Goal: Task Accomplishment & Management: Complete application form

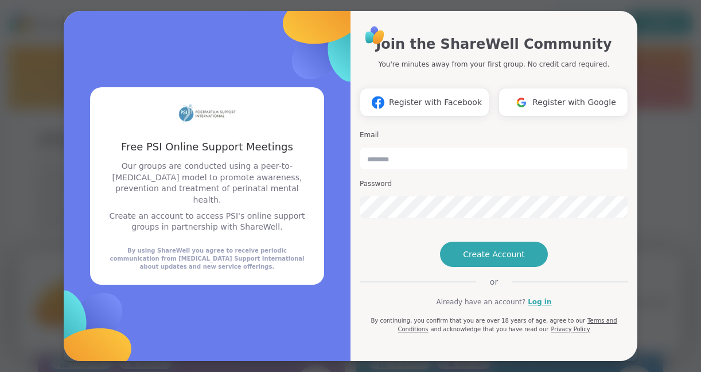
click at [389, 153] on input "email" at bounding box center [494, 158] width 269 height 23
type input "**********"
click at [509, 260] on span "Create Account" at bounding box center [494, 254] width 62 height 11
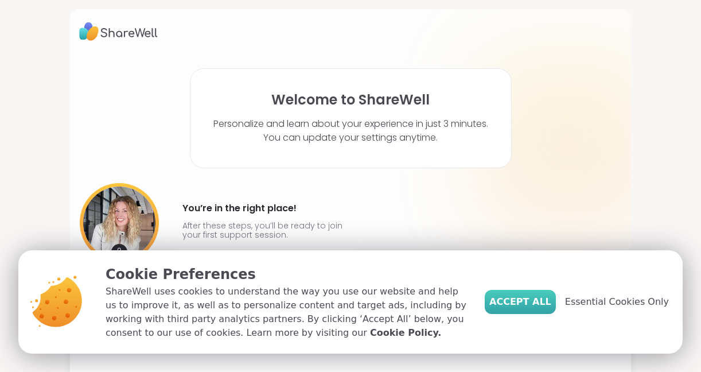
click at [530, 298] on span "Accept All" at bounding box center [521, 302] width 62 height 14
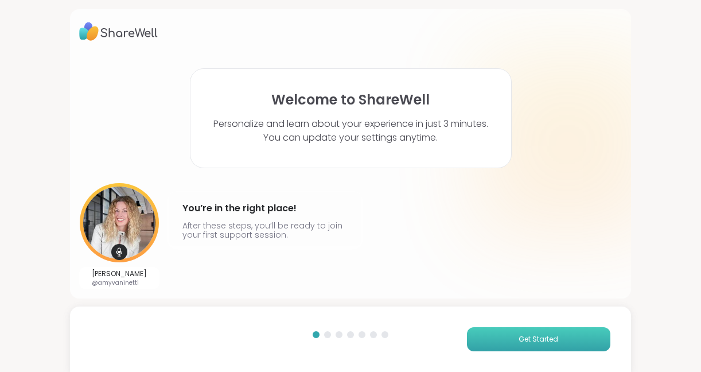
click at [500, 336] on button "Get Started" at bounding box center [538, 339] width 143 height 24
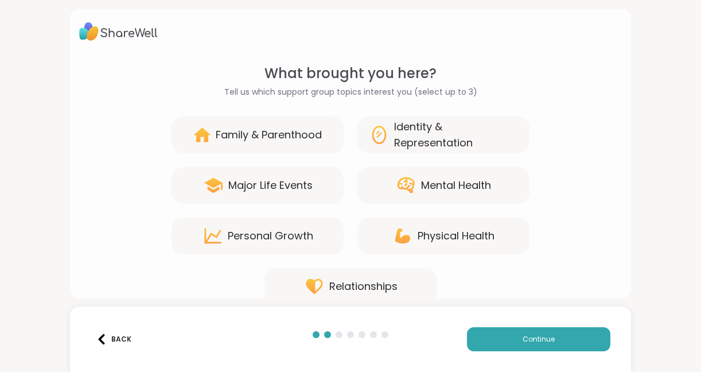
click at [298, 134] on div "Family & Parenthood" at bounding box center [269, 135] width 106 height 16
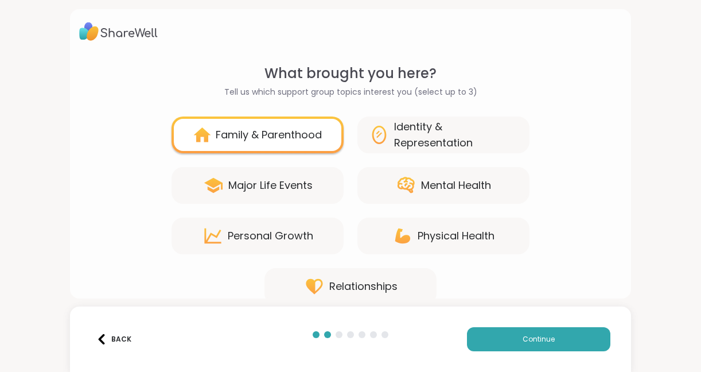
click at [298, 185] on div "Major Life Events" at bounding box center [270, 185] width 84 height 16
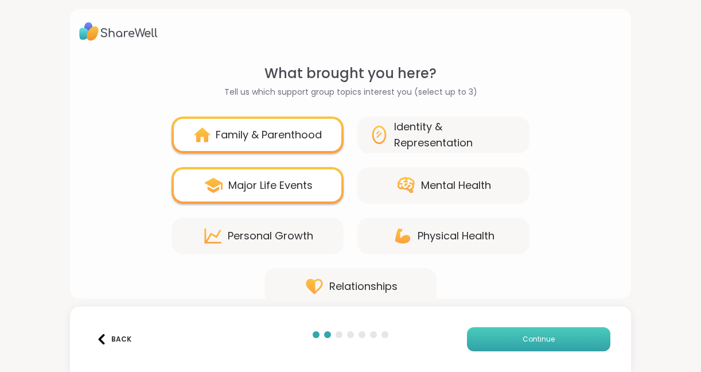
click at [527, 340] on span "Continue" at bounding box center [539, 339] width 32 height 10
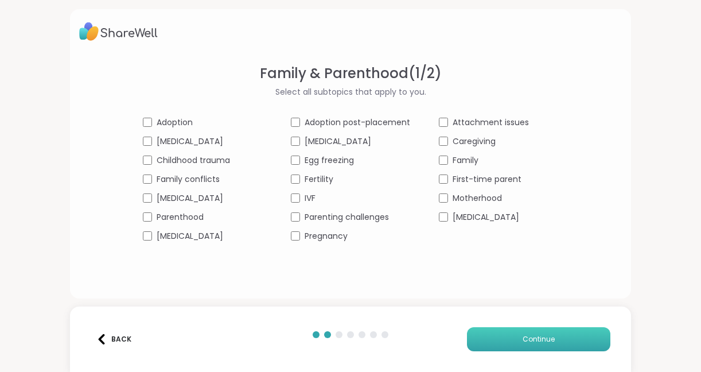
click at [549, 340] on span "Continue" at bounding box center [539, 339] width 32 height 10
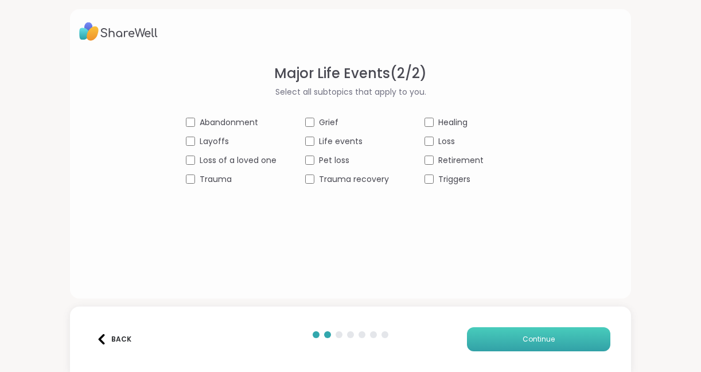
click at [514, 333] on button "Continue" at bounding box center [538, 339] width 143 height 24
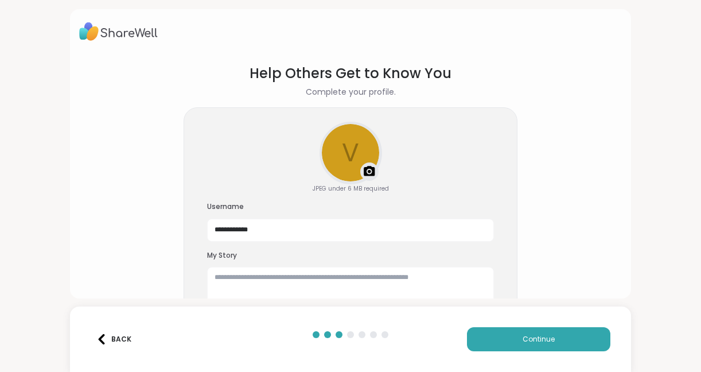
scroll to position [36, 0]
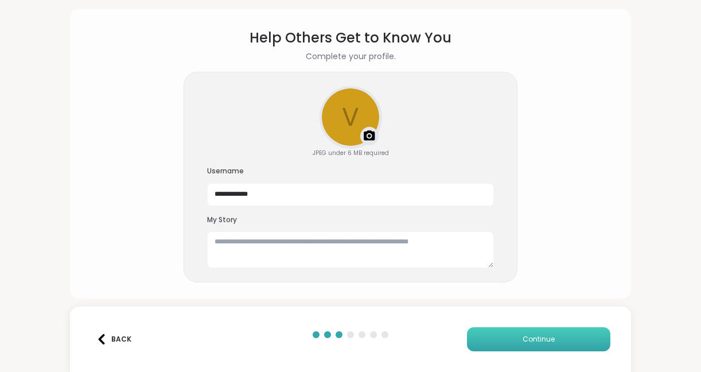
click at [529, 340] on span "Continue" at bounding box center [539, 339] width 32 height 10
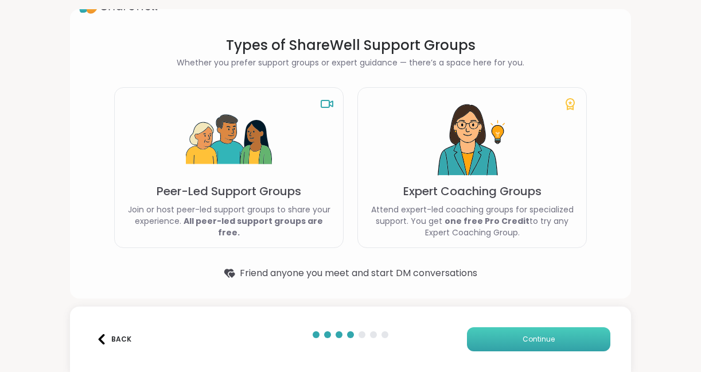
scroll to position [27, 0]
click at [517, 329] on button "Continue" at bounding box center [538, 339] width 143 height 24
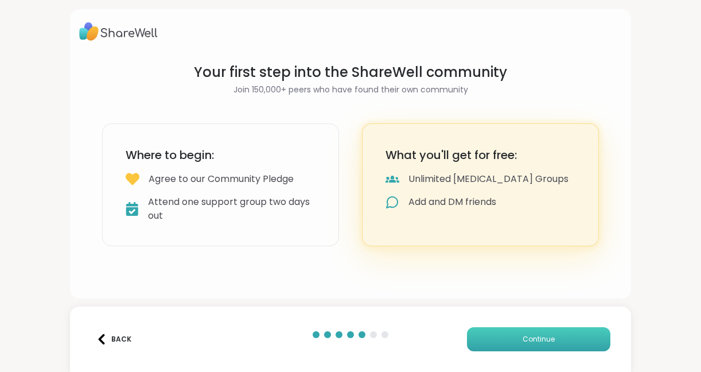
click at [512, 339] on button "Continue" at bounding box center [538, 339] width 143 height 24
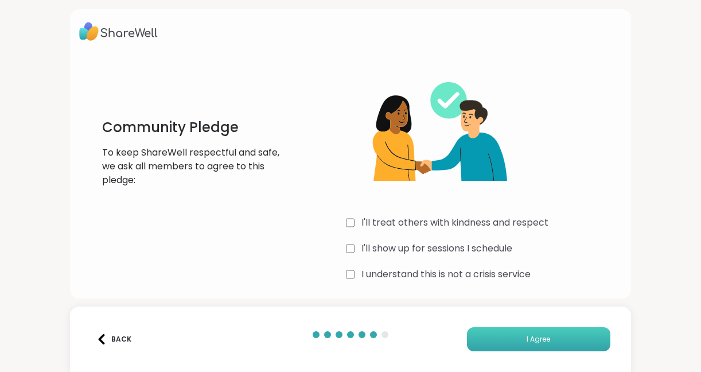
click at [507, 335] on button "I Agree" at bounding box center [538, 339] width 143 height 24
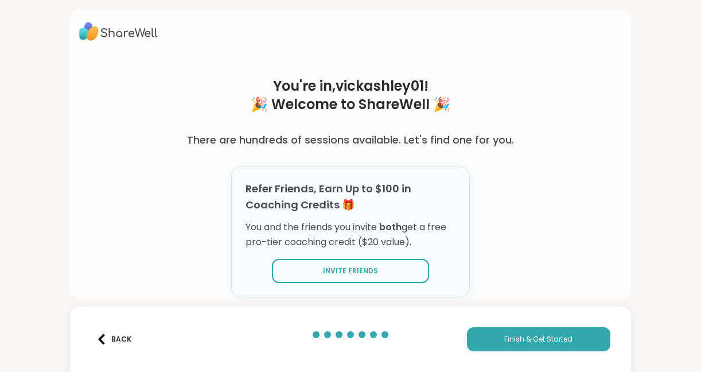
scroll to position [31, 0]
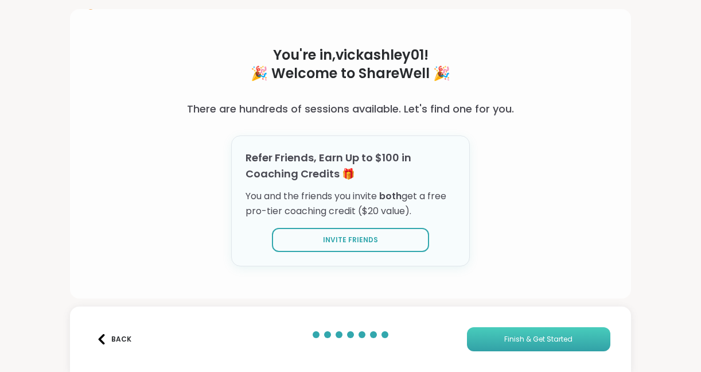
click at [523, 340] on span "Finish & Get Started" at bounding box center [539, 339] width 68 height 10
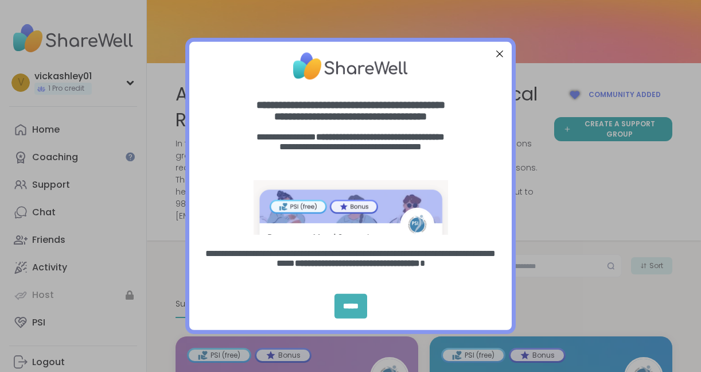
click at [355, 307] on div "*****" at bounding box center [351, 306] width 33 height 25
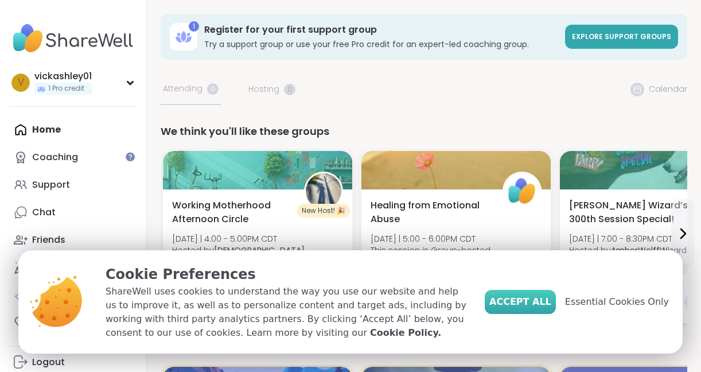
click at [537, 311] on button "Accept All" at bounding box center [520, 302] width 71 height 24
